Goal: Transaction & Acquisition: Purchase product/service

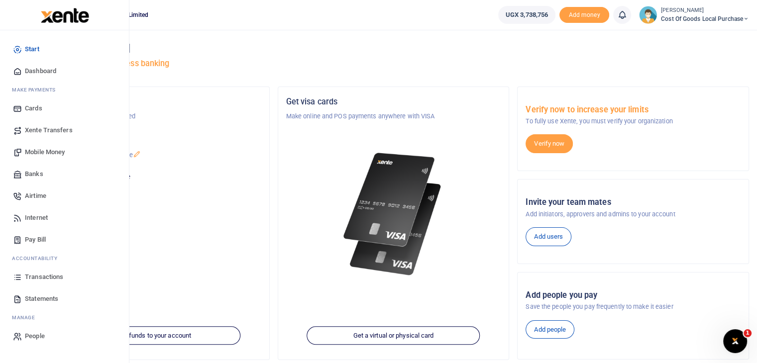
click at [54, 154] on span "Mobile Money" at bounding box center [45, 152] width 40 height 10
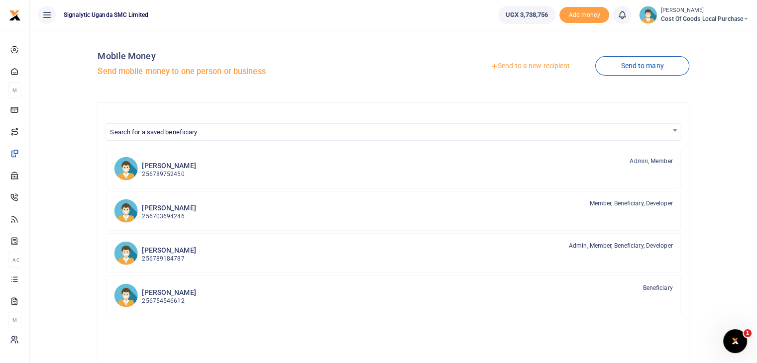
click at [548, 64] on link "Send to a new recipient" at bounding box center [530, 66] width 130 height 18
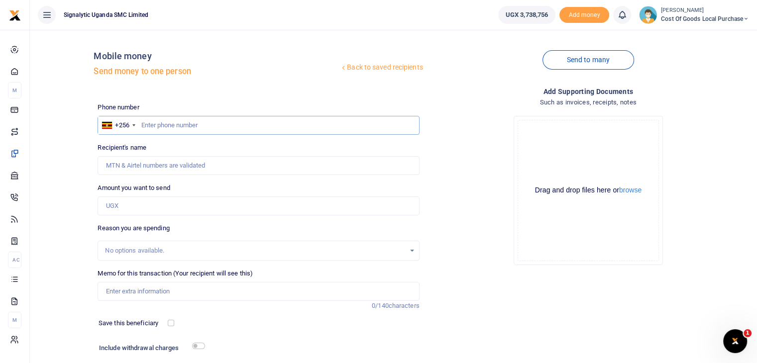
click at [170, 125] on input "text" at bounding box center [259, 125] width 322 height 19
type input "773593740"
type input "Robert Richard Kyebavuma"
type input "773593740"
click at [136, 209] on input "Amount you want to send" at bounding box center [259, 206] width 322 height 19
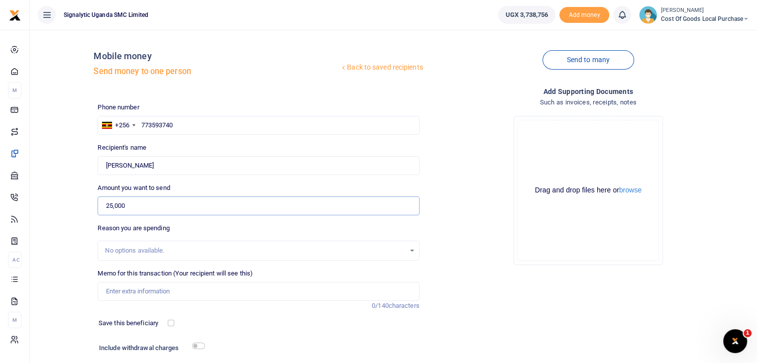
type input "25,000"
click at [109, 252] on div "No options available." at bounding box center [255, 251] width 300 height 10
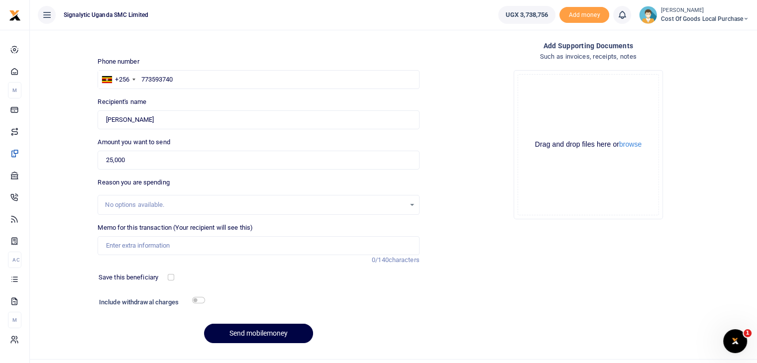
scroll to position [50, 0]
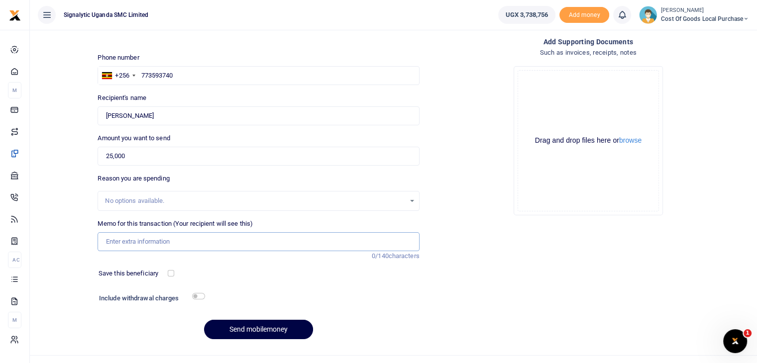
click at [202, 241] on input "Memo for this transaction (Your recipient will see this)" at bounding box center [259, 241] width 322 height 19
paste input "REQSN00168"
click at [315, 240] on input "REQSN00168 FOR DHL AGENCY FEES BY MOMO FOR VENDOR BILL BILL2025100002" at bounding box center [259, 241] width 322 height 19
click at [332, 240] on input "REQSN00168 FOR DHL AGENCY FEES BY MOMO FOR VENDOR BILL BILL 2025100002" at bounding box center [259, 241] width 322 height 19
click at [340, 240] on input "REQSN00168 FOR DHL AGENCY FEES BY MOMO FOR VENDOR BILL BILL 2025 100002" at bounding box center [259, 241] width 322 height 19
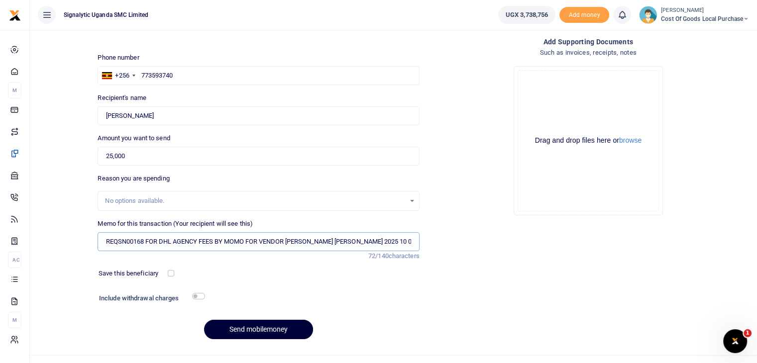
type input "REQSN00168 FOR DHL AGENCY FEES BY MOMO FOR VENDOR BILL BILL 2025 10 0002"
click at [241, 338] on button "Send mobilemoney" at bounding box center [258, 329] width 109 height 19
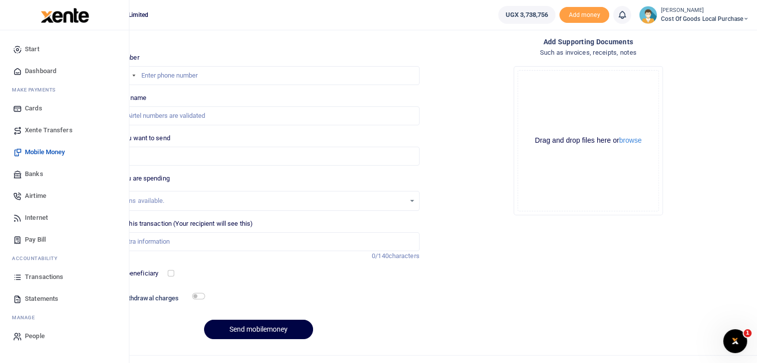
click at [48, 280] on span "Transactions" at bounding box center [44, 277] width 38 height 10
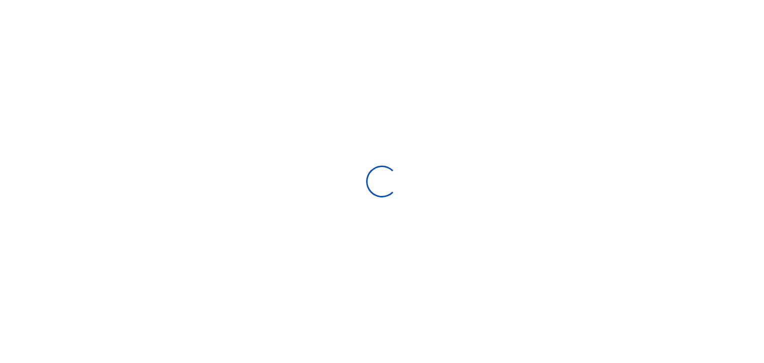
select select
type input "[DATE] - [DATE]"
